Goal: Check status

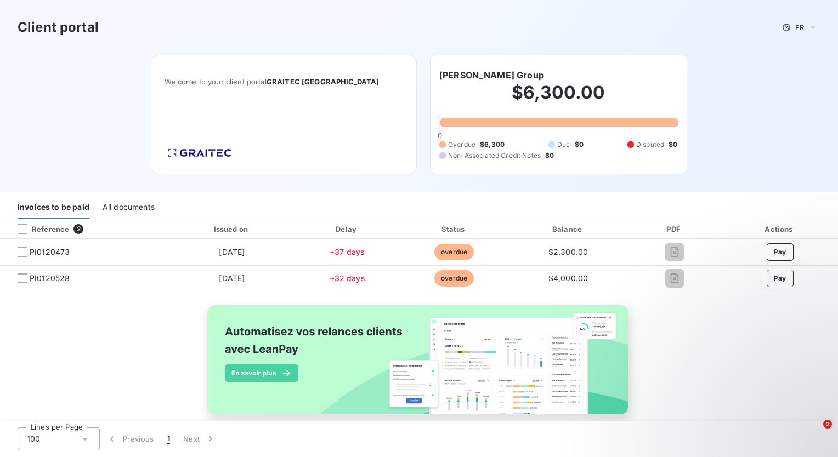
click at [477, 37] on div "Client portal FR" at bounding box center [419, 28] width 803 height 20
